Goal: Task Accomplishment & Management: Manage account settings

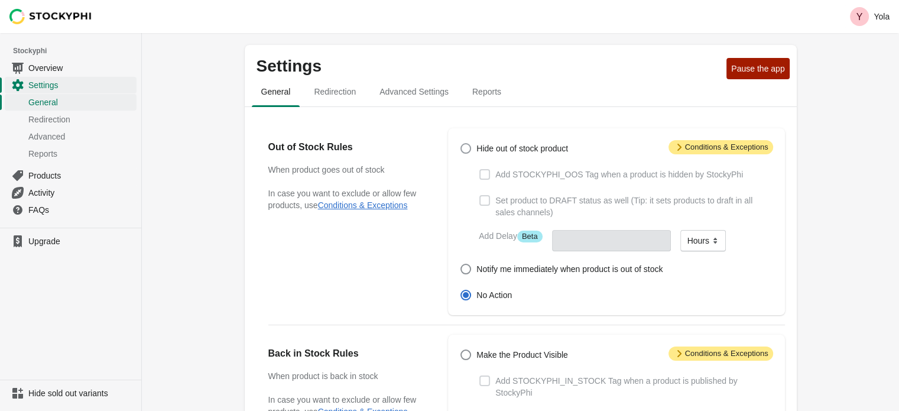
click at [467, 155] on label "Hide out of stock product" at bounding box center [514, 148] width 108 height 17
click at [461, 144] on input "Hide out of stock product" at bounding box center [460, 143] width 1 height 1
radio input "true"
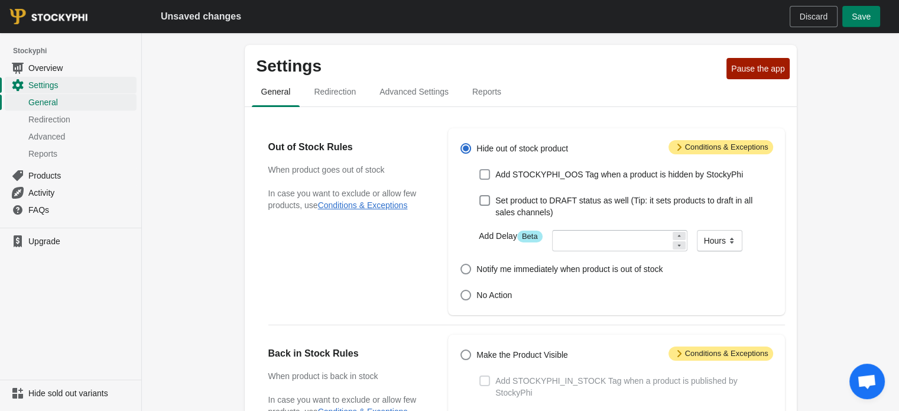
click at [487, 175] on span at bounding box center [484, 174] width 11 height 11
click at [480, 170] on input "Add STOCKYPHI_OOS Tag when a product is hidden by StockyPhi" at bounding box center [479, 169] width 1 height 1
checkbox input "true"
click at [488, 201] on span at bounding box center [484, 200] width 11 height 11
click at [480, 196] on input "Set product to DRAFT status as well (Tip: it sets products to draft in all sale…" at bounding box center [479, 195] width 1 height 1
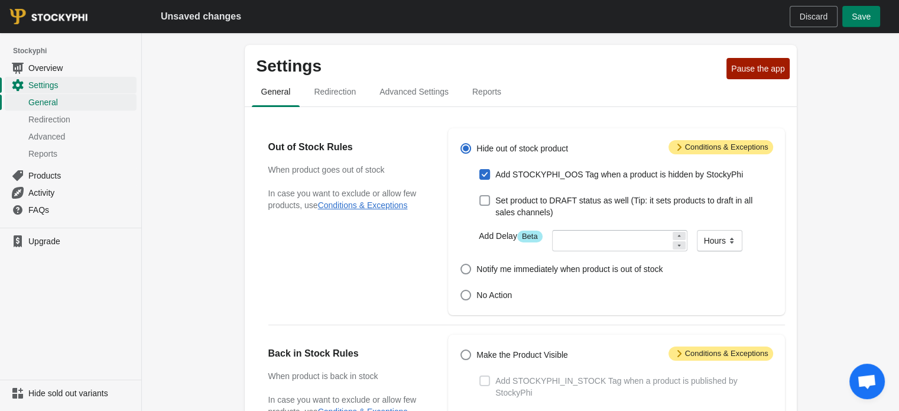
checkbox input "true"
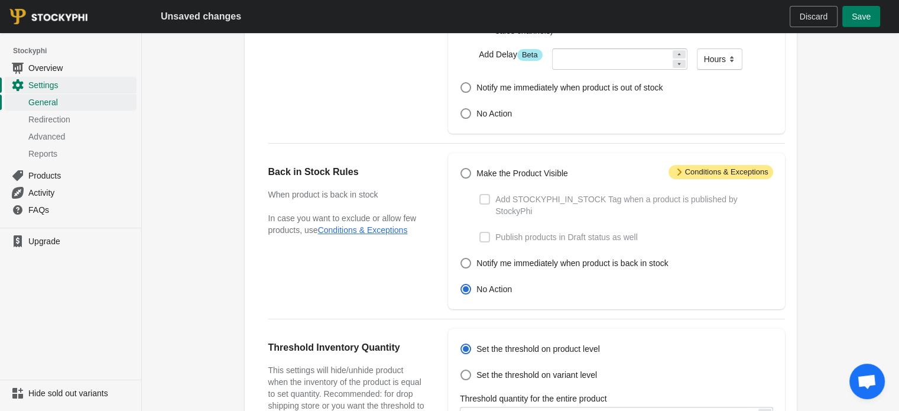
scroll to position [187, 0]
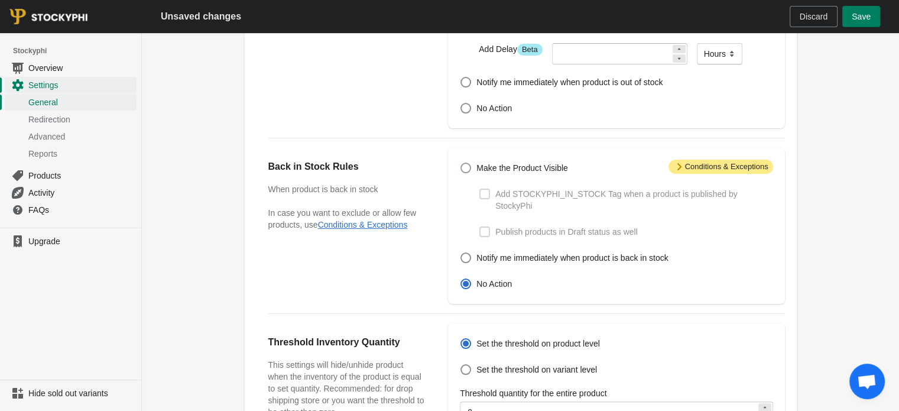
click at [489, 162] on span "Make the Product Visible" at bounding box center [522, 168] width 92 height 12
click at [461, 162] on input "Make the Product Visible" at bounding box center [460, 162] width 1 height 1
radio input "true"
click at [488, 197] on span at bounding box center [484, 193] width 11 height 11
click at [480, 189] on input "Add STOCKYPHI_IN_STOCK Tag when a product is published by StockyPhi" at bounding box center [479, 188] width 1 height 1
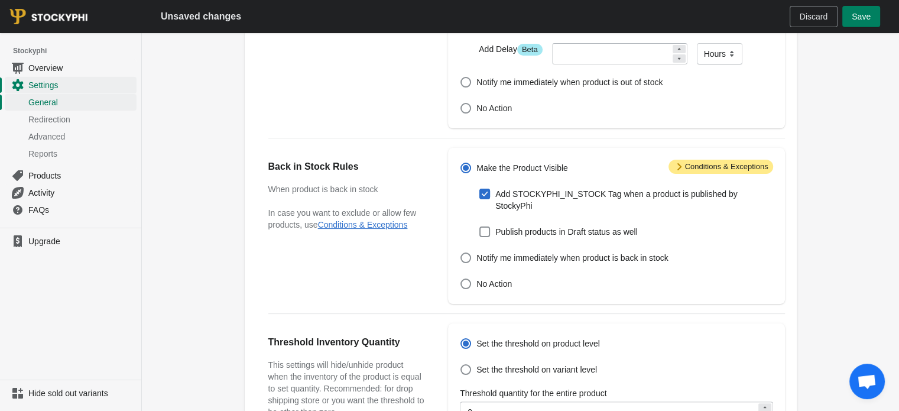
checkbox input "true"
click at [494, 223] on label "Publish products in Draft status as well" at bounding box center [558, 231] width 158 height 17
click at [480, 226] on input "Publish products in Draft status as well" at bounding box center [479, 226] width 1 height 1
checkbox input "true"
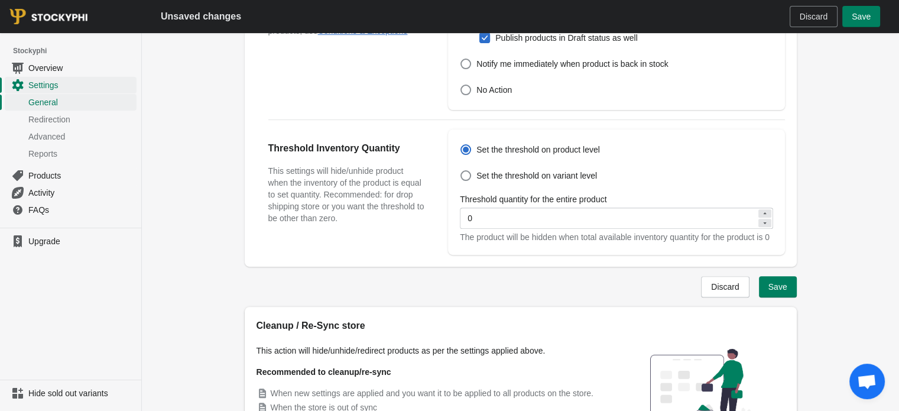
scroll to position [383, 0]
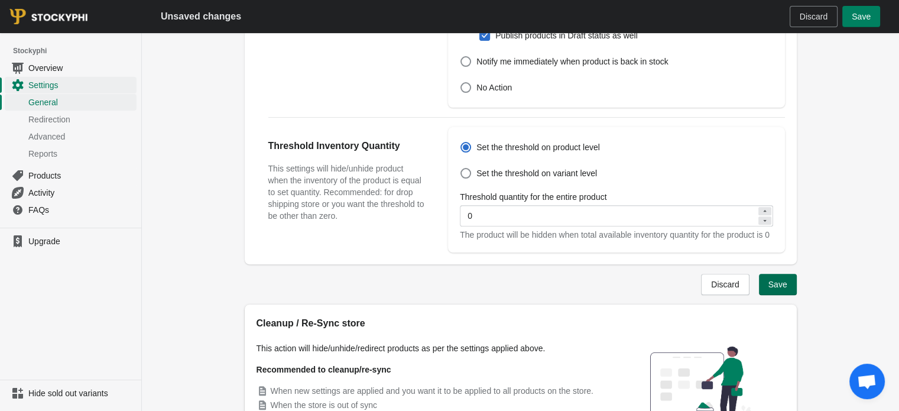
click at [776, 283] on span "Save" at bounding box center [777, 283] width 19 height 9
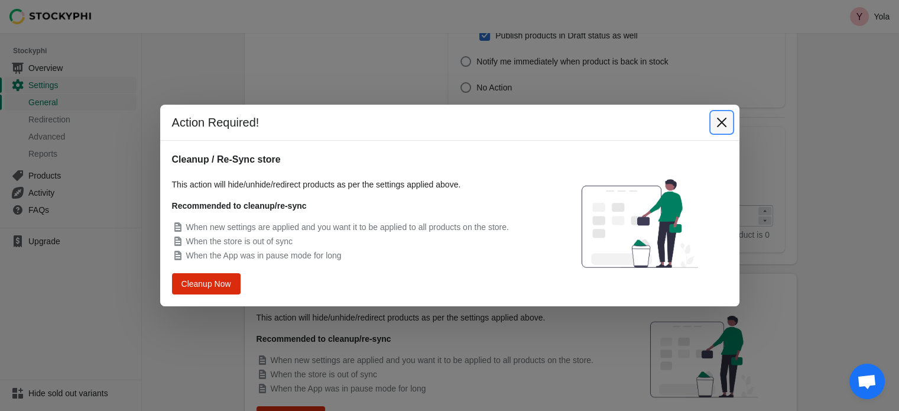
click at [722, 126] on icon "Close" at bounding box center [722, 122] width 12 height 12
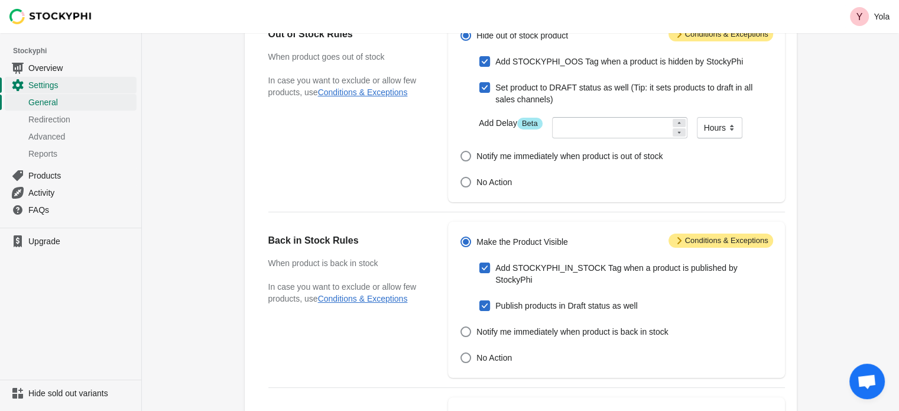
scroll to position [74, 0]
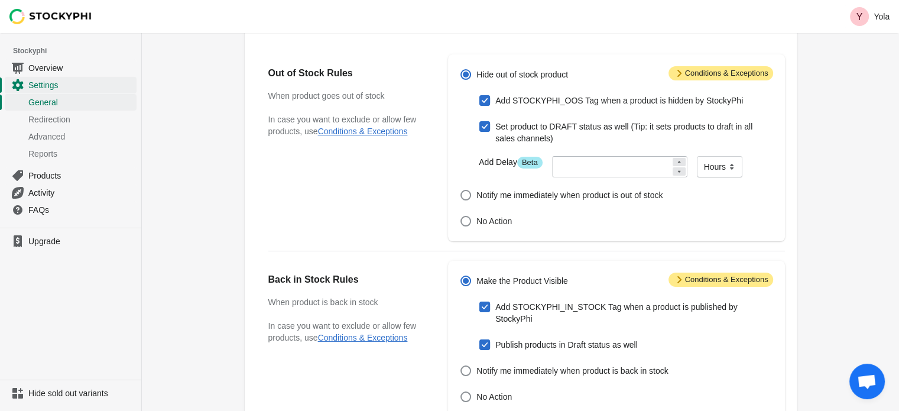
click at [541, 103] on span "Add STOCKYPHI_OOS Tag when a product is hidden by StockyPhi" at bounding box center [619, 101] width 248 height 12
click at [480, 96] on input "Add STOCKYPHI_OOS Tag when a product is hidden by StockyPhi" at bounding box center [479, 95] width 1 height 1
checkbox input "false"
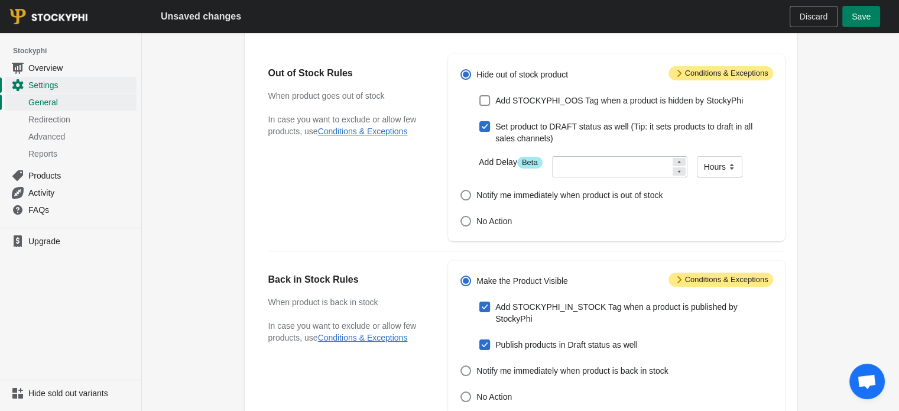
click at [492, 132] on label "Set product to DRAFT status as well (Tip: it sets products to draft in all sale…" at bounding box center [626, 132] width 294 height 28
click at [480, 122] on input "Set product to DRAFT status as well (Tip: it sets products to draft in all sale…" at bounding box center [479, 121] width 1 height 1
checkbox input "false"
click at [529, 106] on label "Add STOCKYPHI_OOS Tag when a product is hidden by StockyPhi" at bounding box center [611, 100] width 264 height 17
click at [480, 96] on input "Add STOCKYPHI_OOS Tag when a product is hidden by StockyPhi" at bounding box center [479, 95] width 1 height 1
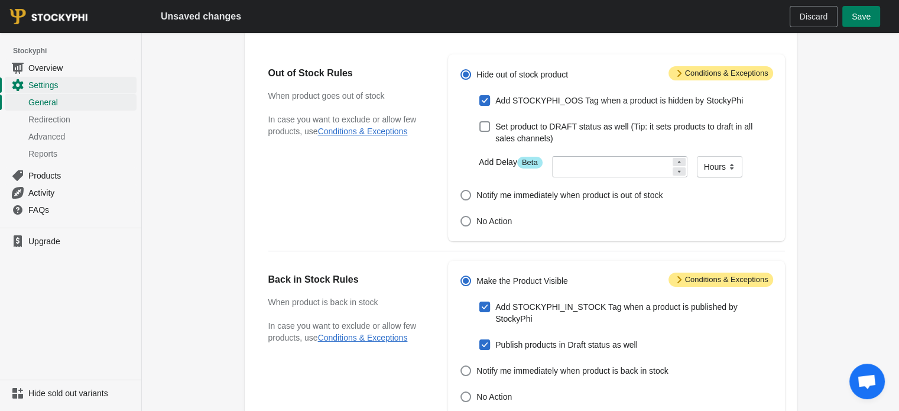
checkbox input "true"
click at [489, 339] on span at bounding box center [484, 344] width 11 height 11
click at [480, 339] on input "Publish products in Draft status as well" at bounding box center [479, 339] width 1 height 1
checkbox input "false"
click at [866, 14] on span "Save" at bounding box center [860, 16] width 19 height 9
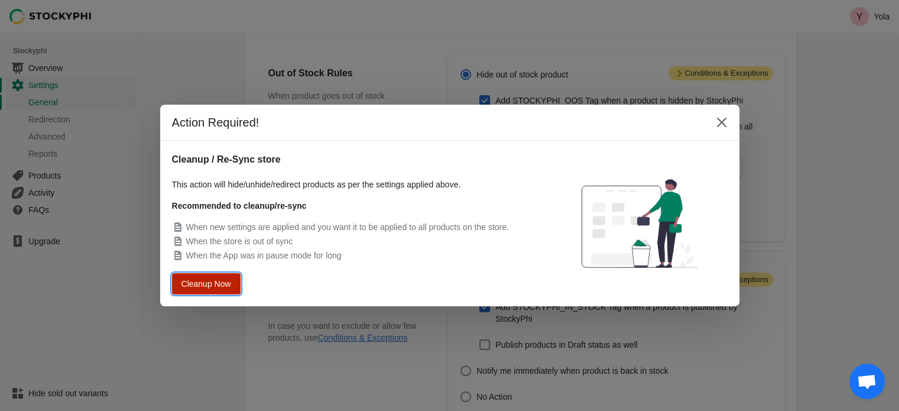
click at [223, 282] on span "Cleanup Now" at bounding box center [206, 283] width 45 height 8
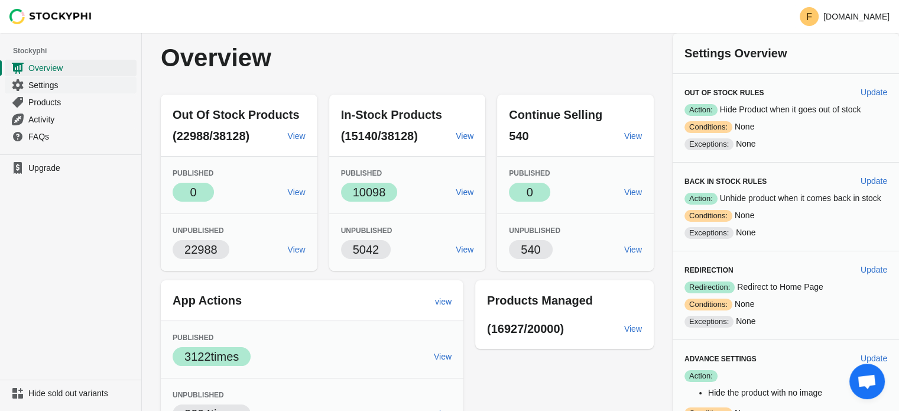
click at [79, 88] on span "Settings" at bounding box center [81, 85] width 106 height 12
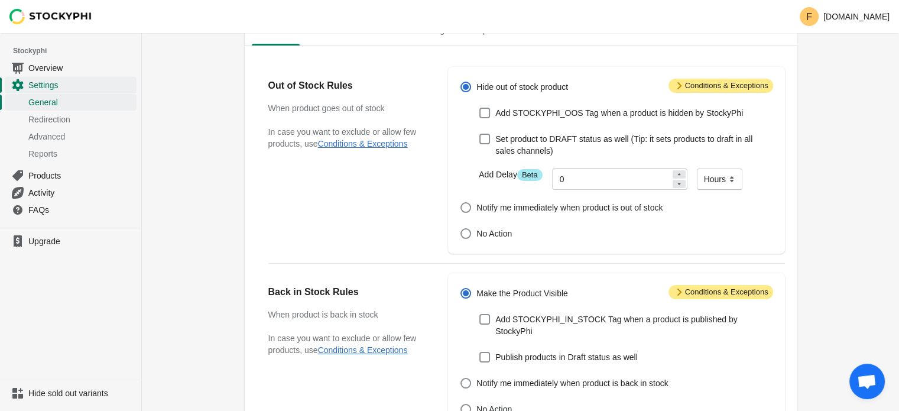
scroll to position [30, 0]
